Goal: Task Accomplishment & Management: Manage account settings

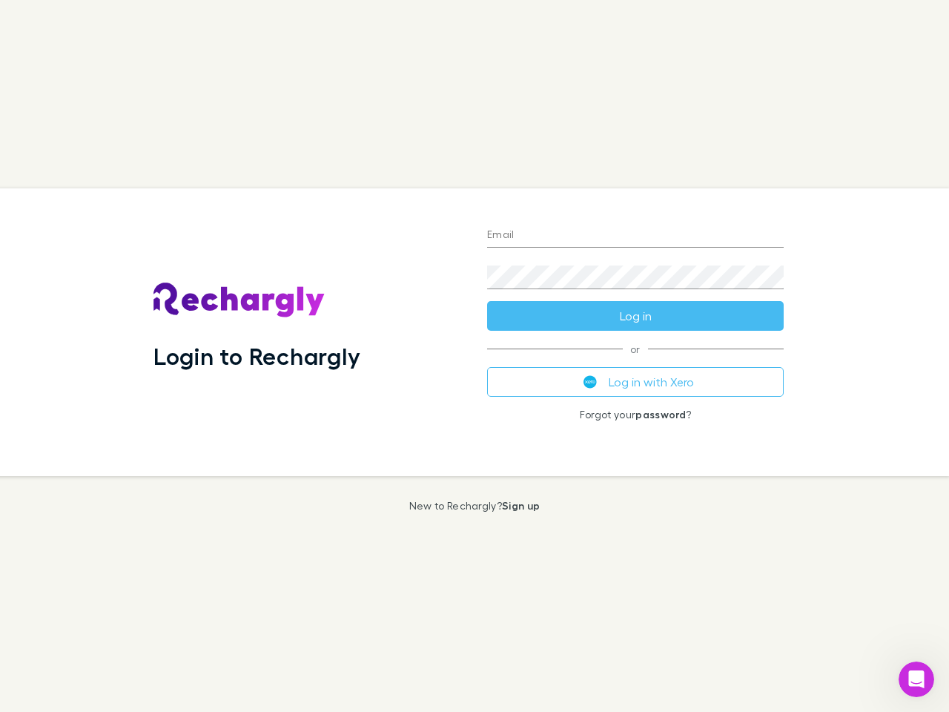
click at [475, 356] on div "Login to Rechargly" at bounding box center [309, 332] width 334 height 288
click at [635, 236] on input "Email" at bounding box center [635, 236] width 297 height 24
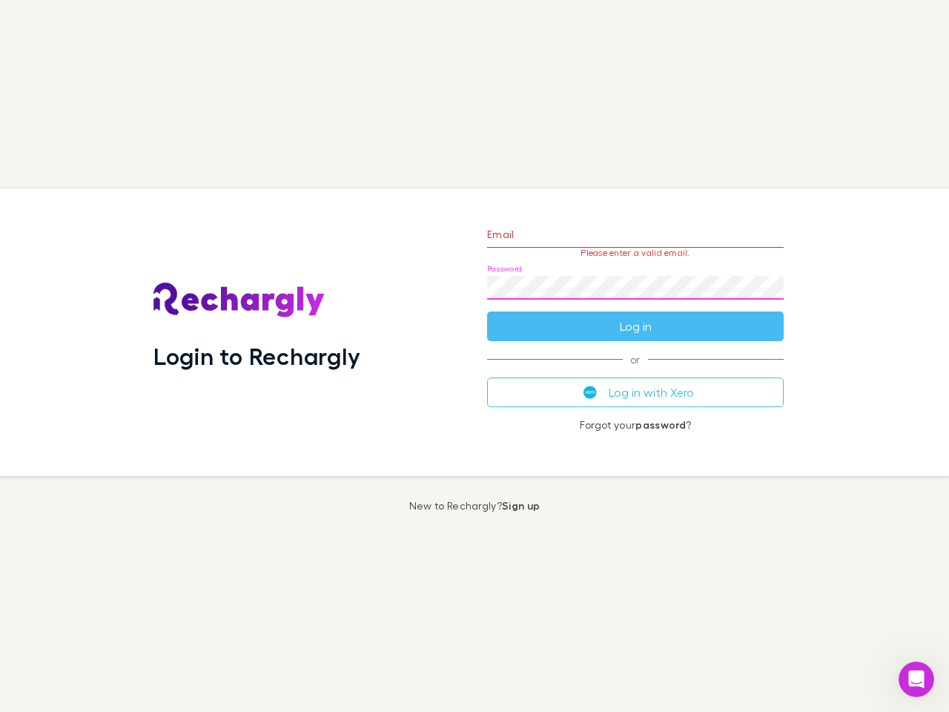
click at [635, 316] on form "Email Please enter a valid email. Password Log in" at bounding box center [635, 276] width 297 height 129
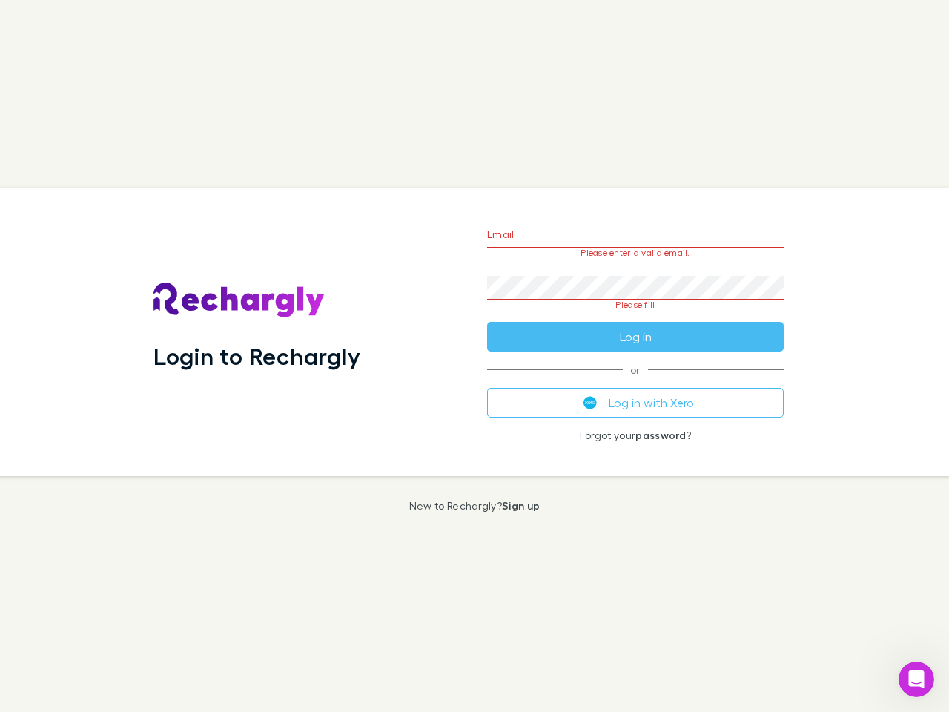
click at [635, 382] on div "Email Please enter a valid email. Password Please fill Log in or Log in with Xe…" at bounding box center [635, 332] width 320 height 288
click at [916, 679] on icon "Open Intercom Messenger" at bounding box center [917, 679] width 24 height 24
